Goal: Transaction & Acquisition: Download file/media

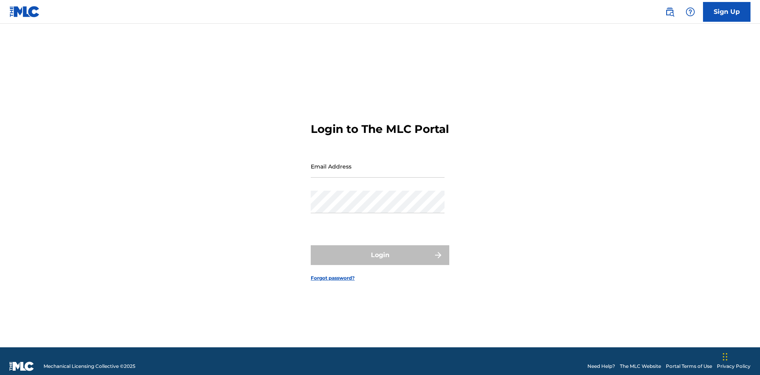
scroll to position [10, 0]
click at [378, 163] on input "Email Address" at bounding box center [378, 166] width 134 height 23
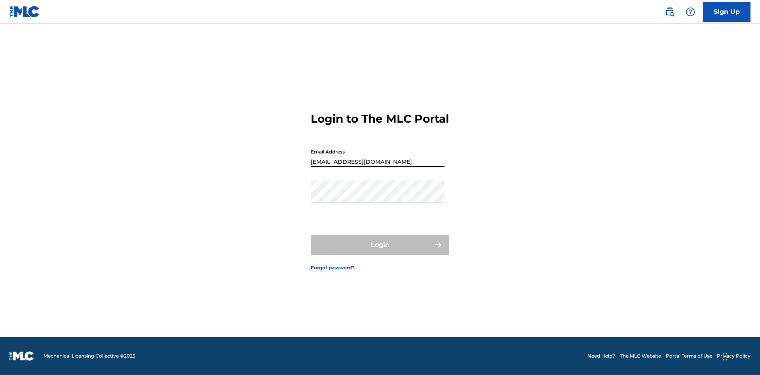
type input "[EMAIL_ADDRESS][DOMAIN_NAME]"
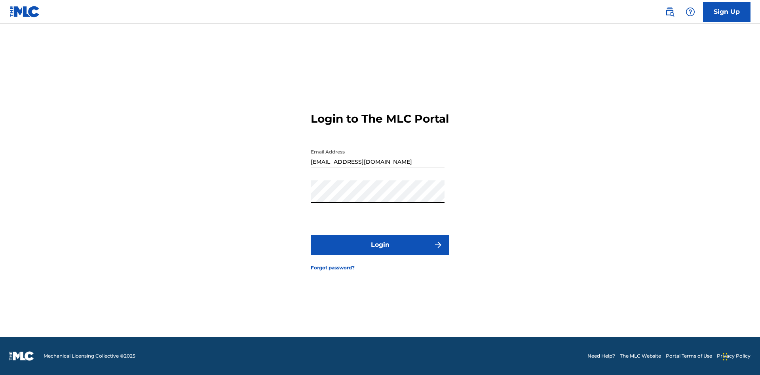
click at [380, 252] on button "Login" at bounding box center [380, 245] width 139 height 20
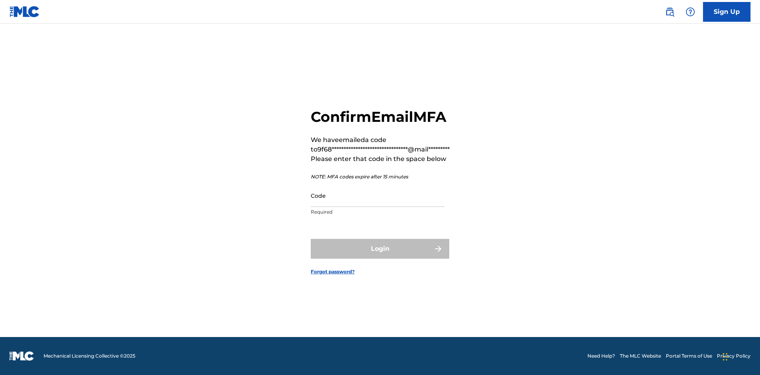
click at [378, 196] on input "Code" at bounding box center [378, 195] width 134 height 23
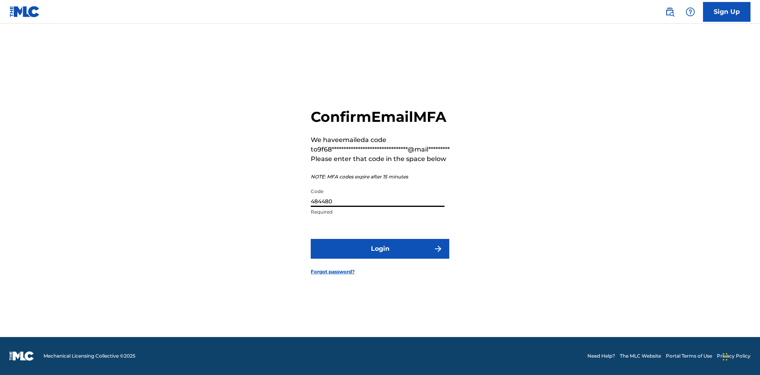
type input "484480"
click at [380, 249] on button "Login" at bounding box center [380, 249] width 139 height 20
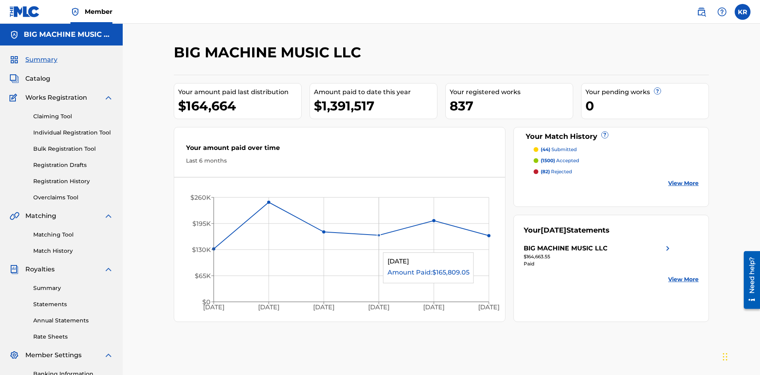
click at [73, 300] on link "Statements" at bounding box center [73, 304] width 80 height 8
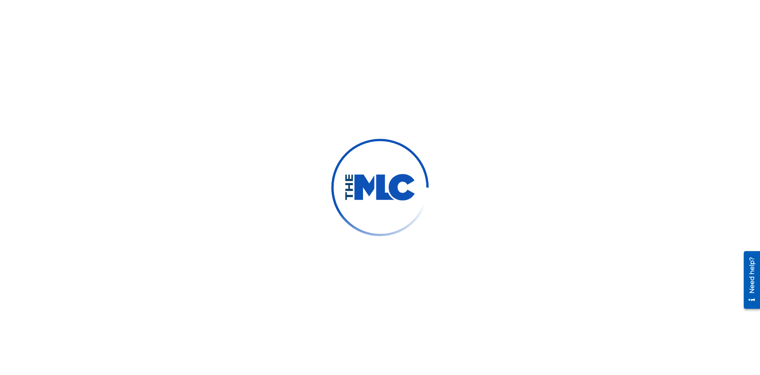
click at [206, 169] on div "Select..." at bounding box center [206, 173] width 54 height 8
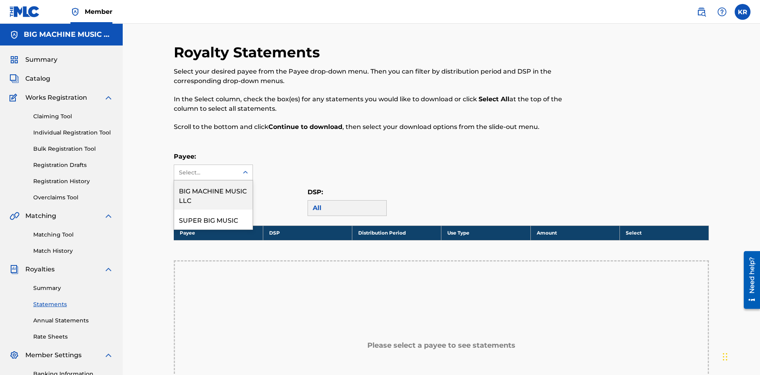
scroll to position [118, 0]
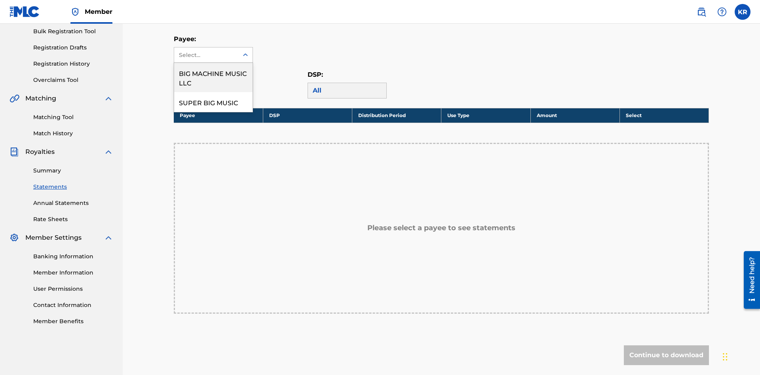
click at [213, 78] on div "BIG MACHINE MUSIC LLC" at bounding box center [213, 77] width 78 height 29
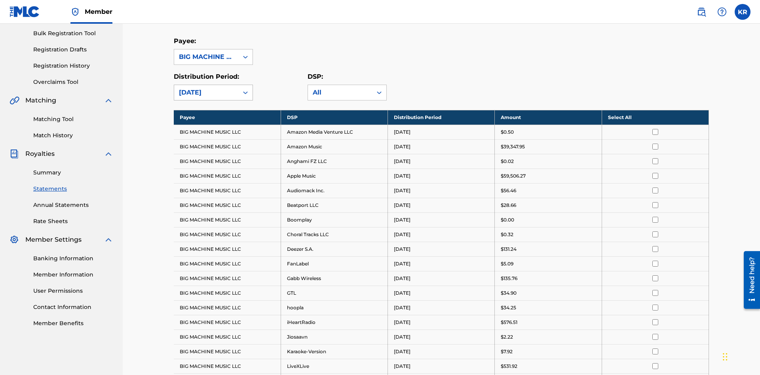
click at [206, 88] on div "[DATE]" at bounding box center [206, 93] width 55 height 10
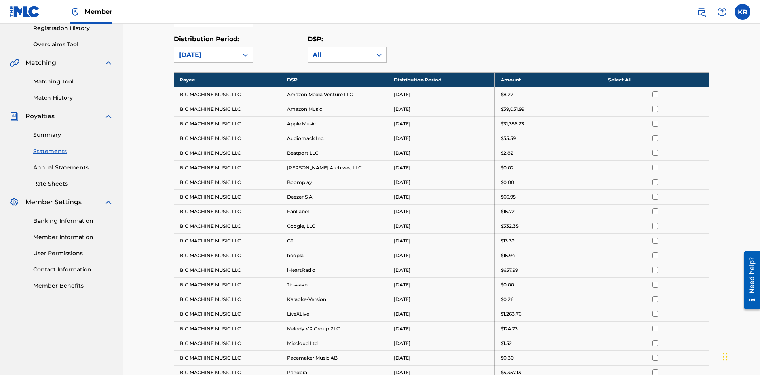
scroll to position [0, 0]
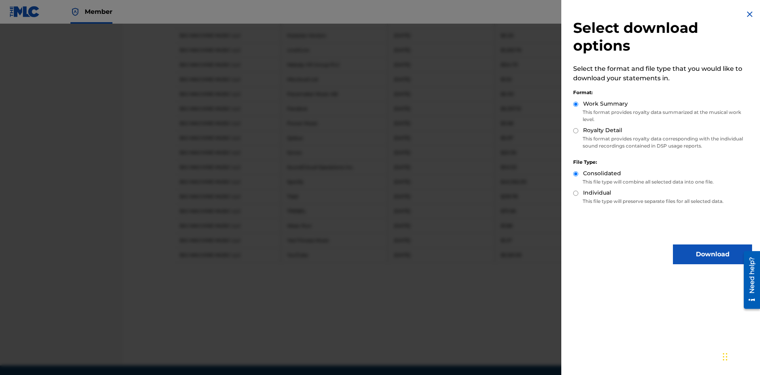
click at [713, 255] on button "Download" at bounding box center [712, 255] width 79 height 20
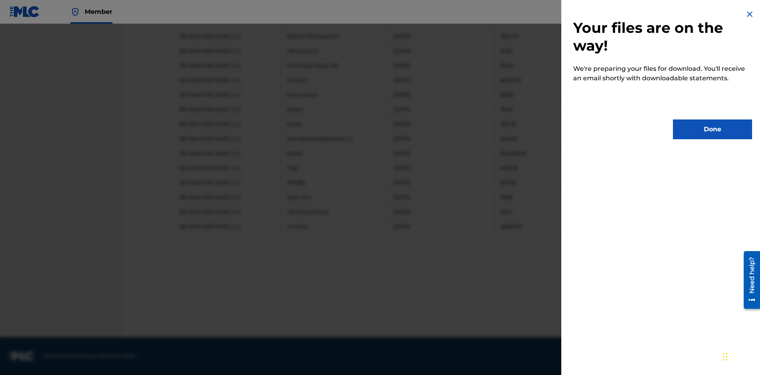
click at [713, 129] on button "Done" at bounding box center [712, 130] width 79 height 20
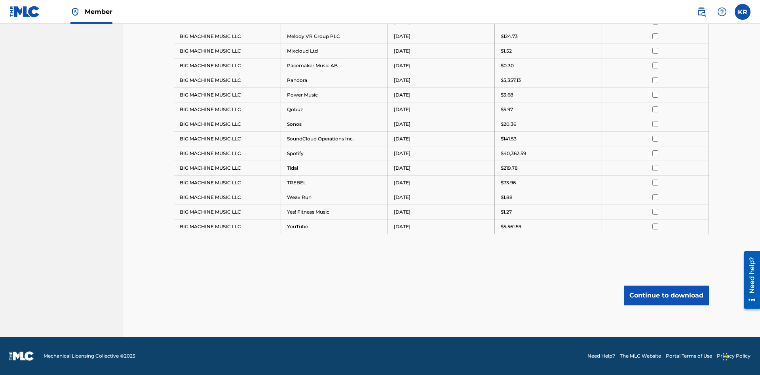
click at [666, 295] on button "Continue to download" at bounding box center [666, 296] width 85 height 20
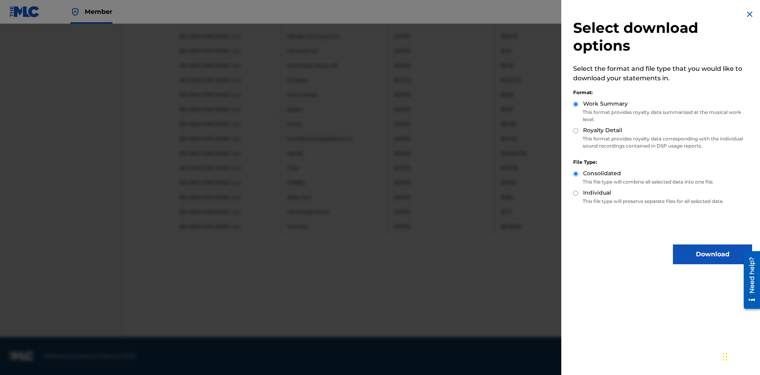
click at [576, 131] on input "Royalty Detail" at bounding box center [575, 130] width 5 height 5
radio input "true"
click at [713, 255] on button "Download" at bounding box center [712, 255] width 79 height 20
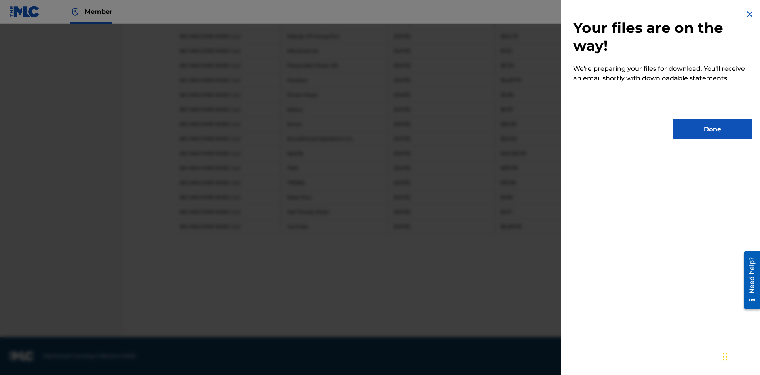
click at [713, 129] on button "Done" at bounding box center [712, 130] width 79 height 20
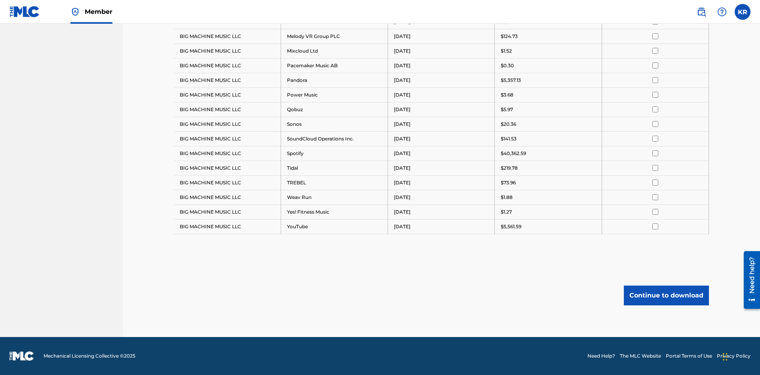
click at [666, 295] on button "Continue to download" at bounding box center [666, 296] width 85 height 20
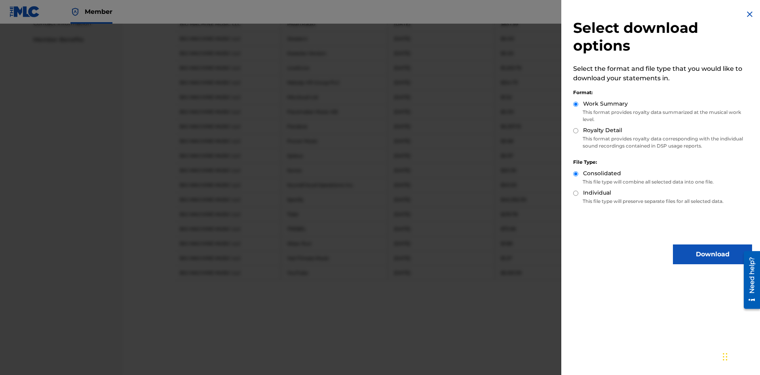
click at [576, 193] on input "Individual" at bounding box center [575, 193] width 5 height 5
radio input "true"
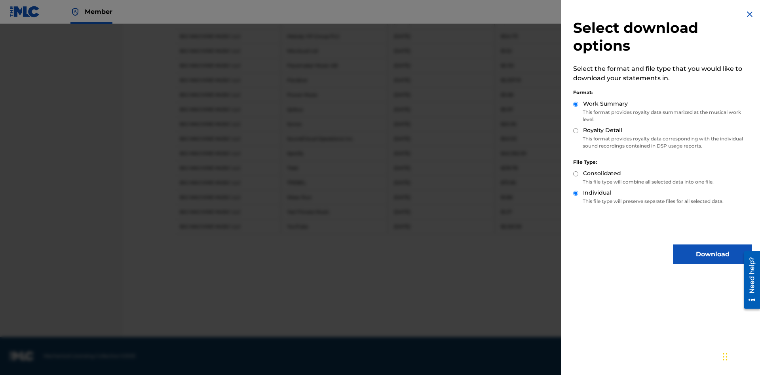
click at [713, 255] on button "Download" at bounding box center [712, 255] width 79 height 20
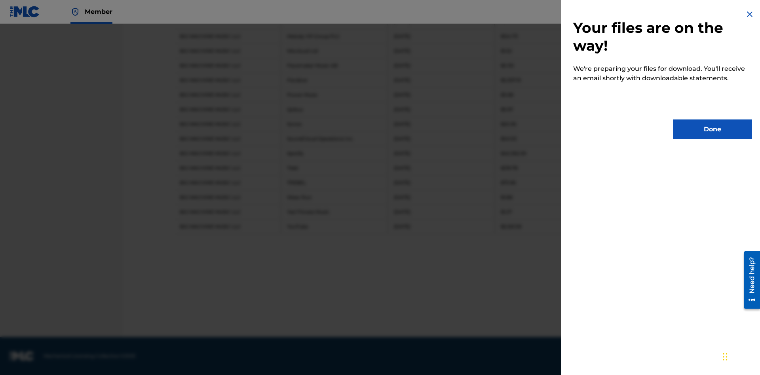
click at [713, 129] on button "Done" at bounding box center [712, 130] width 79 height 20
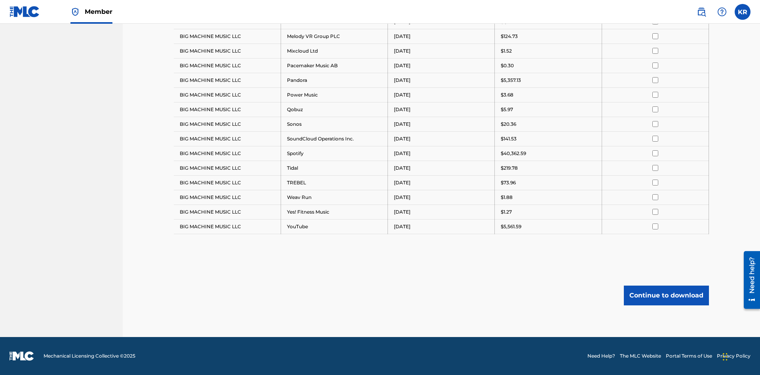
click at [666, 295] on button "Continue to download" at bounding box center [666, 296] width 85 height 20
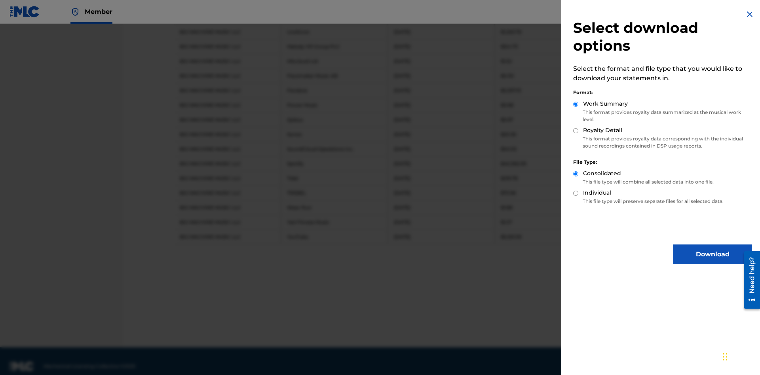
click at [576, 131] on input "Royalty Detail" at bounding box center [575, 130] width 5 height 5
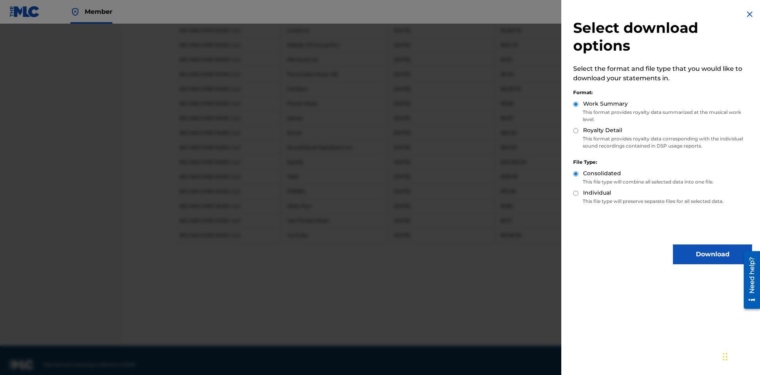
radio input "true"
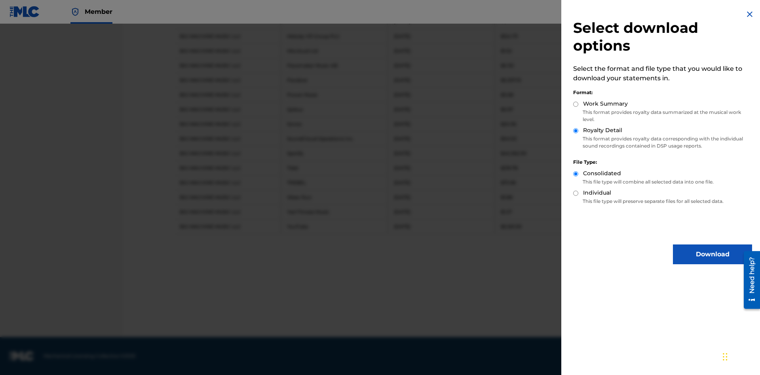
click at [576, 193] on input "Individual" at bounding box center [575, 193] width 5 height 5
radio input "true"
click at [713, 255] on button "Download" at bounding box center [712, 255] width 79 height 20
